Goal: Task Accomplishment & Management: Manage account settings

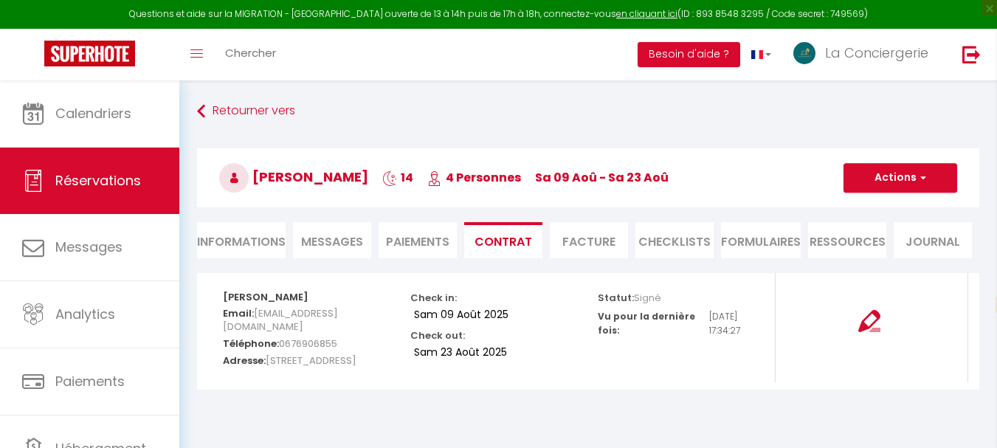
select select "fr"
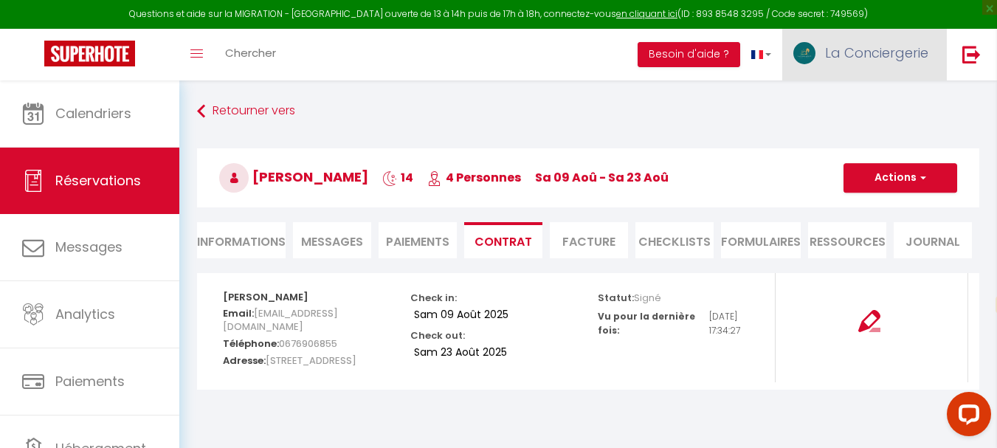
click at [884, 54] on span "La Conciergerie" at bounding box center [876, 53] width 103 height 18
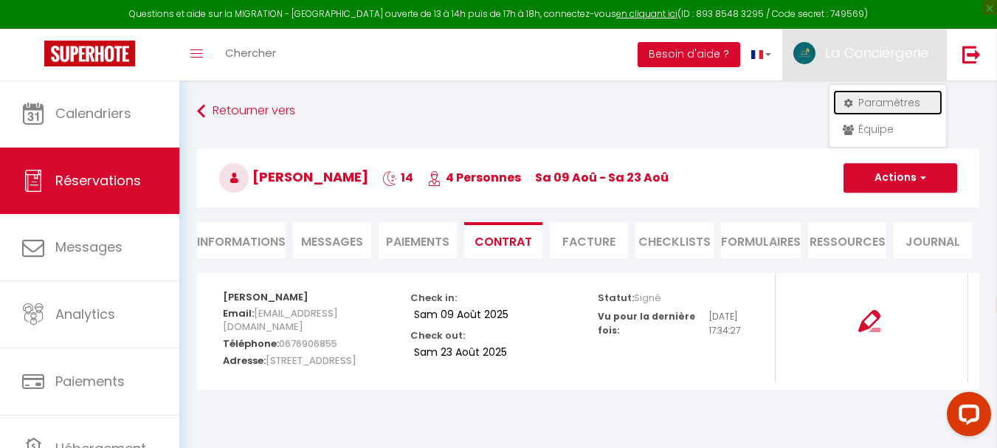
click at [873, 100] on link "Paramètres" at bounding box center [888, 102] width 109 height 25
select select "fr"
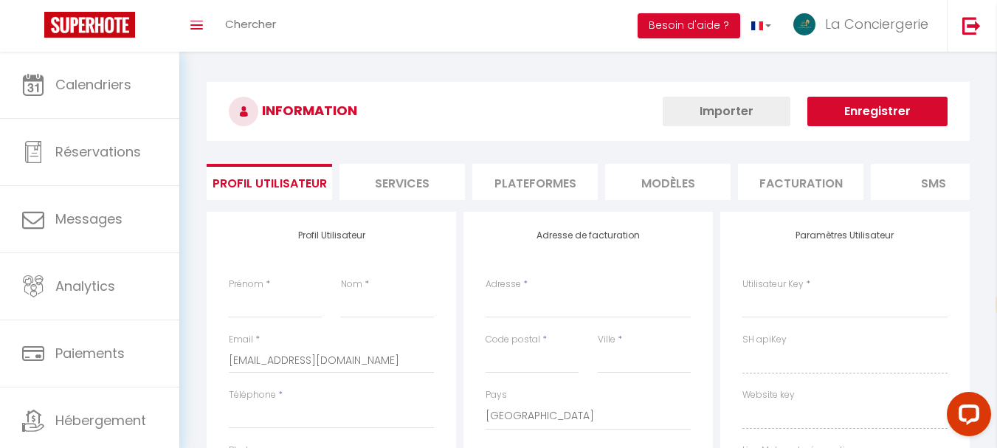
type input "La Conciergerie"
type input "13"
type input "0664805559"
type input "[STREET_ADDRESS][PERSON_NAME]"
type input "83640"
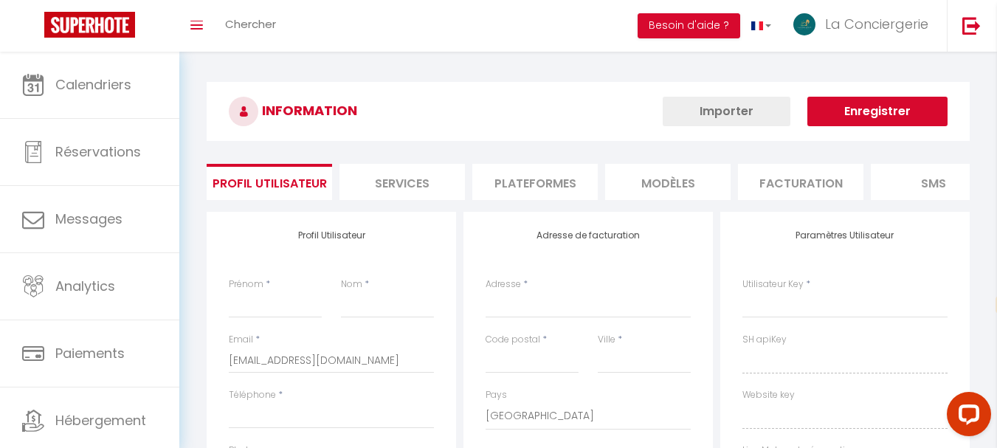
type input "Saint Zacharie"
select select "28"
type input "OkEuEkCcbmyVfel8lBLtVm4Z2"
type input "3eaNEBjtv5NKGjl5F6TfXaBNC"
type input "[URL][DOMAIN_NAME]"
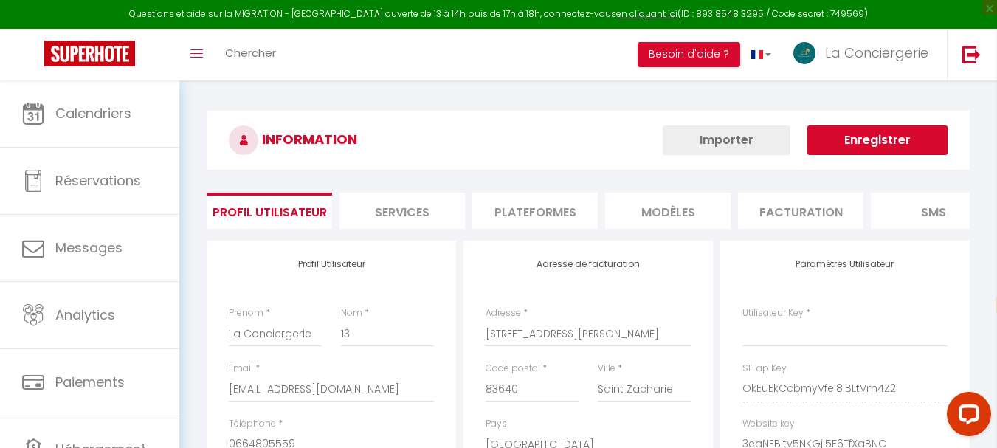
select select "fr"
type input "OkEuEkCcbmyVfel8lBLtVm4Z2"
type input "3eaNEBjtv5NKGjl5F6TfXaBNC"
type input "[URL][DOMAIN_NAME]"
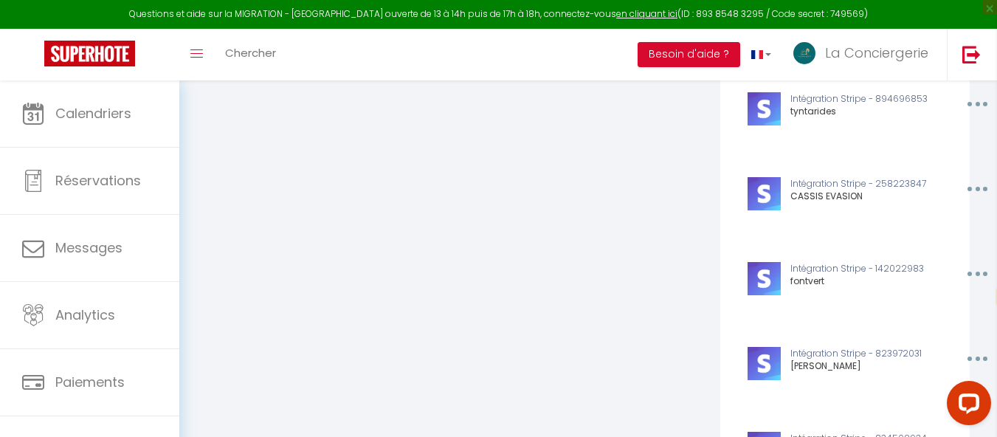
scroll to position [812, 0]
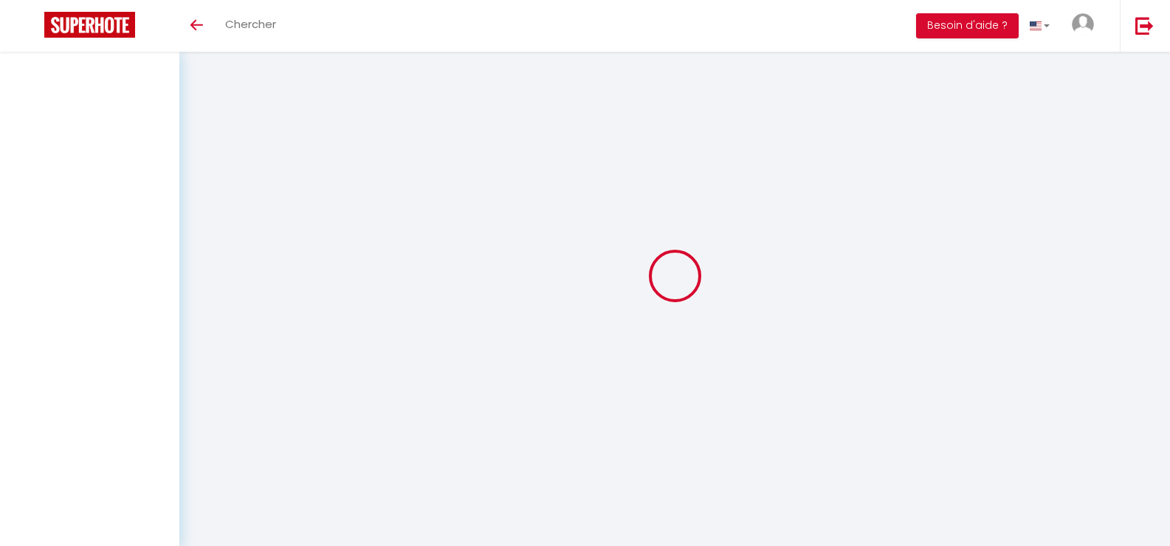
select select "fr"
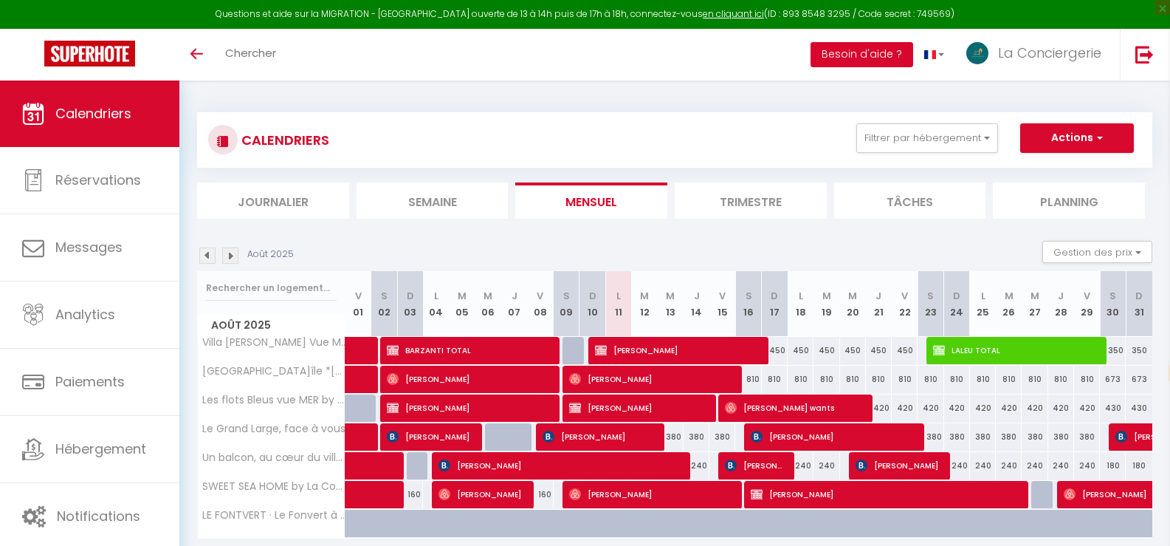
click at [866, 47] on button "Besoin d'aide ?" at bounding box center [862, 54] width 103 height 25
click at [0, 0] on div "Une Question ? Commencer avec ces outils ci-dessous ou consulter les nouveautés…" at bounding box center [0, 0] width 0 height 0
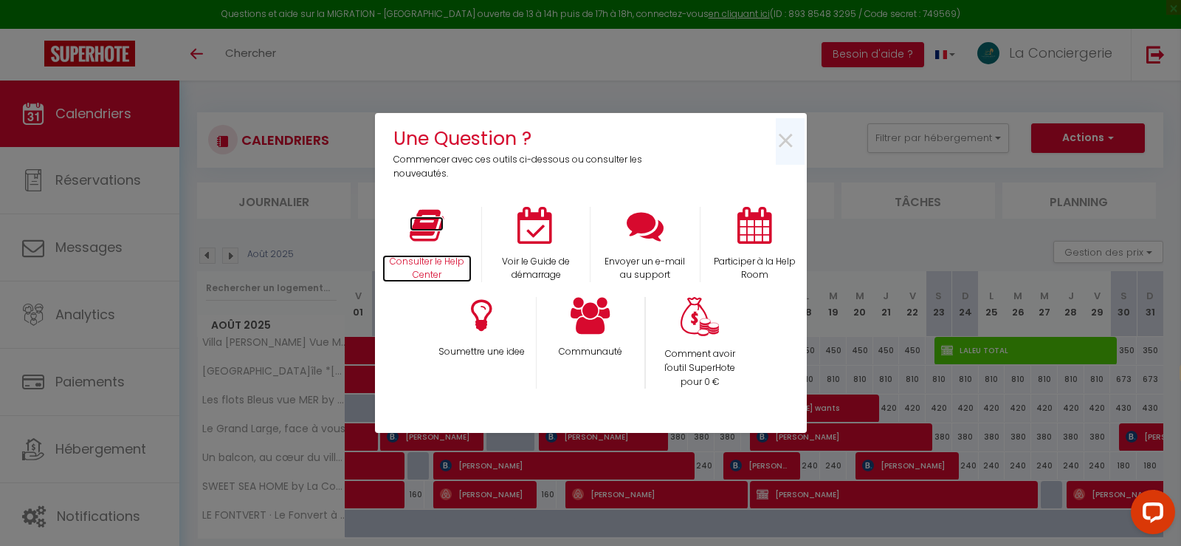
click at [439, 232] on icon at bounding box center [427, 225] width 34 height 37
click at [790, 136] on span "×" at bounding box center [786, 141] width 20 height 47
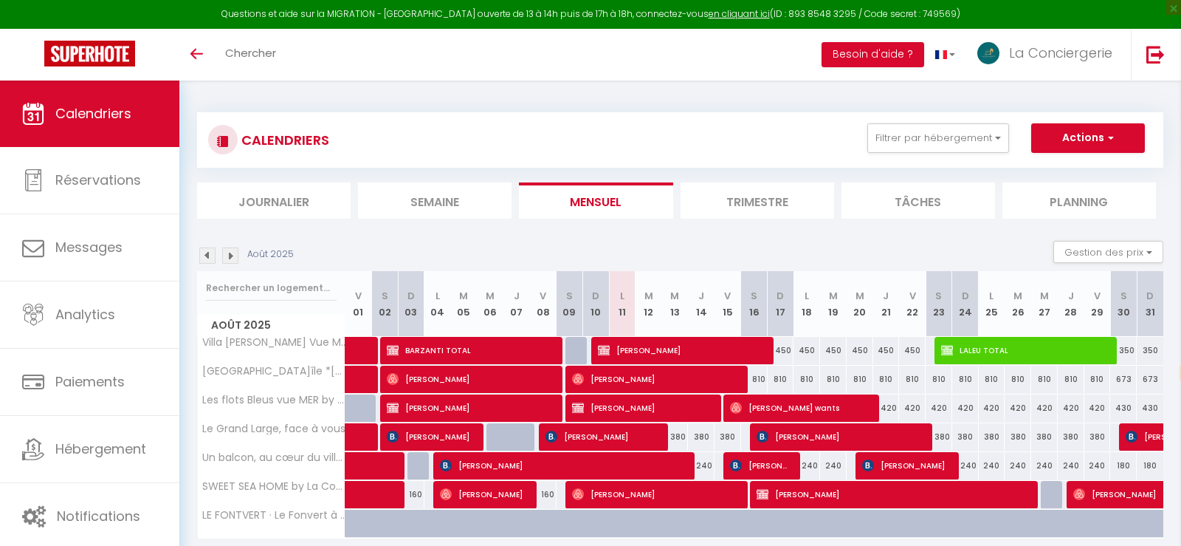
select select "fr"
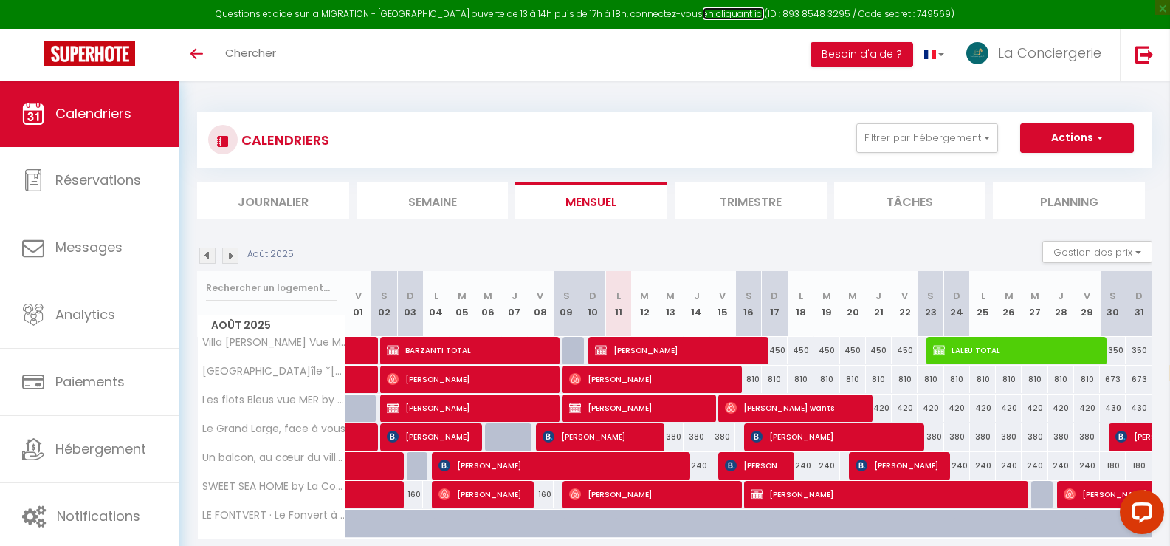
click at [726, 8] on link "en cliquant ici" at bounding box center [733, 13] width 61 height 13
